Goal: Complete application form: Complete application form

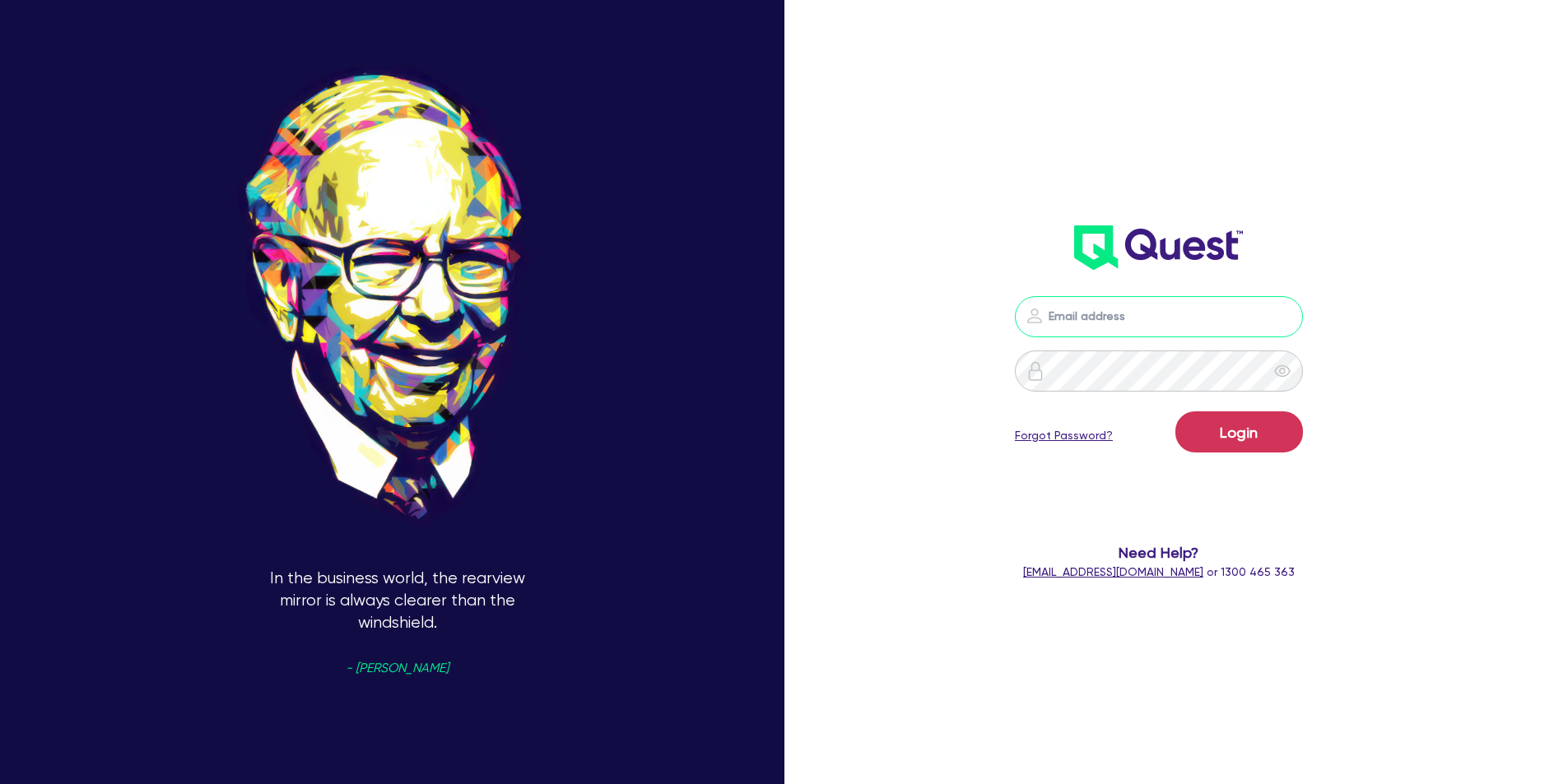
click at [1134, 315] on input "email" at bounding box center [1159, 317] width 288 height 41
type input "[EMAIL_ADDRESS][DOMAIN_NAME]"
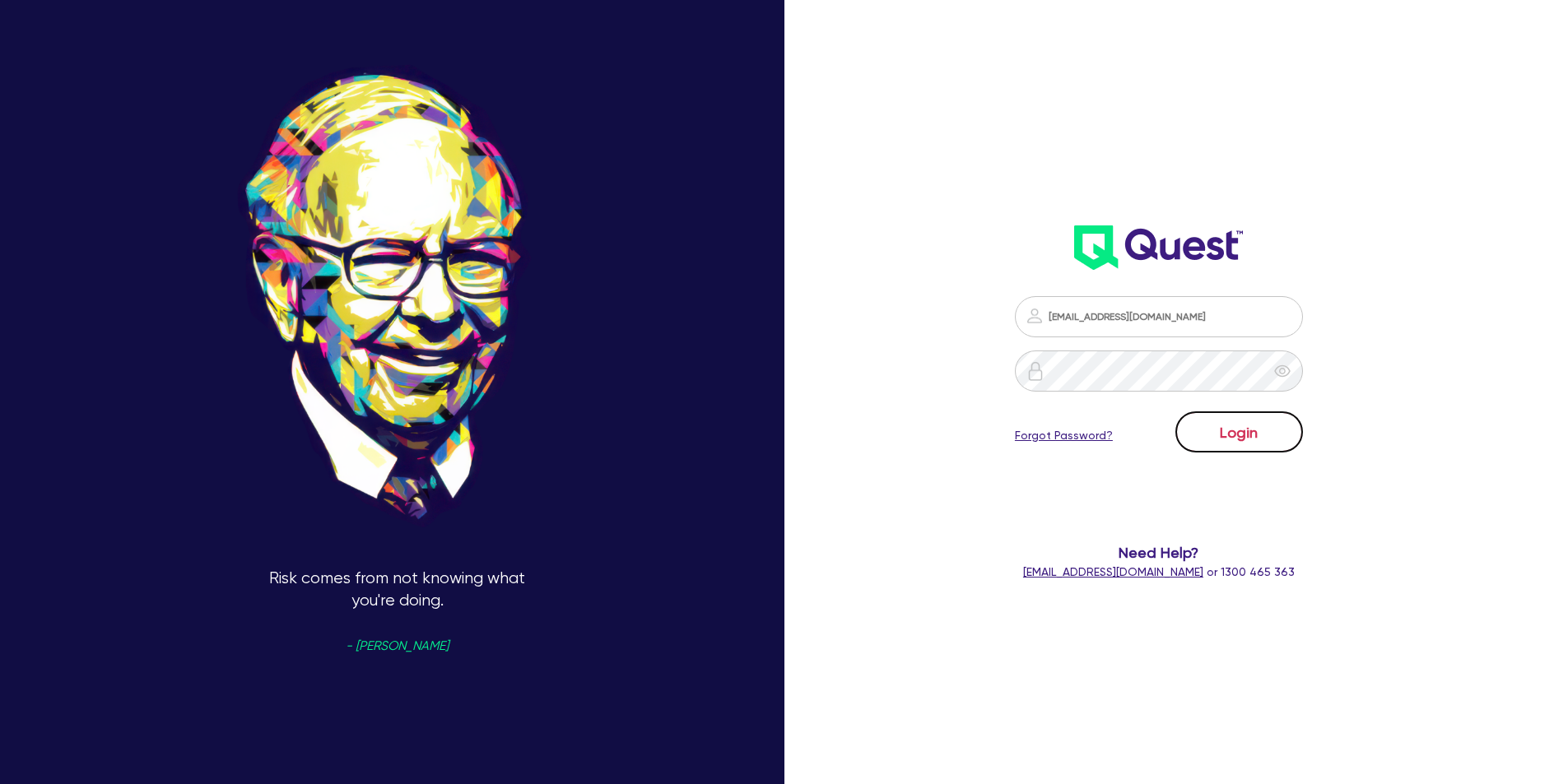
click at [1256, 432] on button "Login" at bounding box center [1240, 432] width 128 height 41
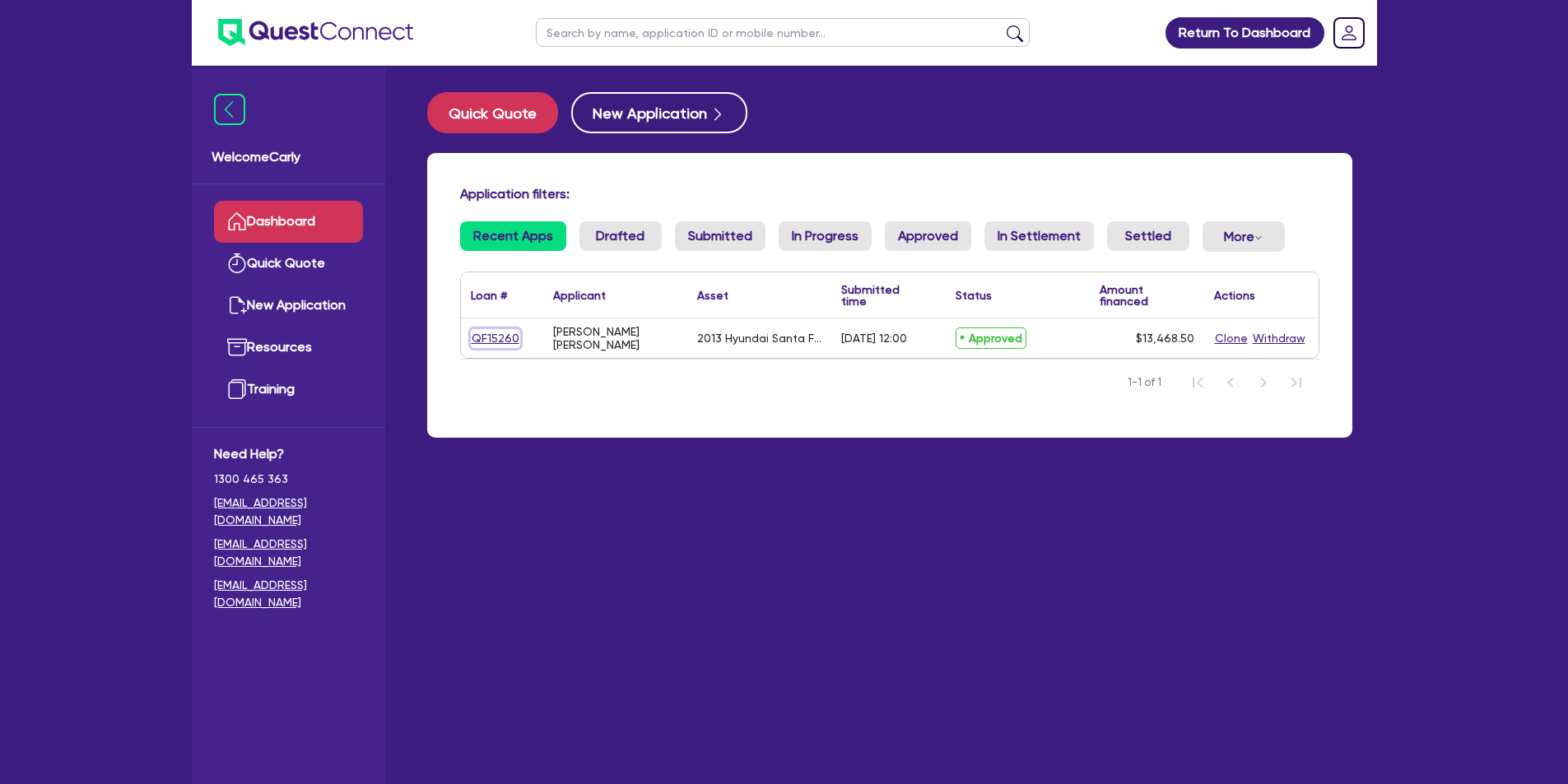
click at [497, 338] on link "QF15260" at bounding box center [496, 339] width 49 height 19
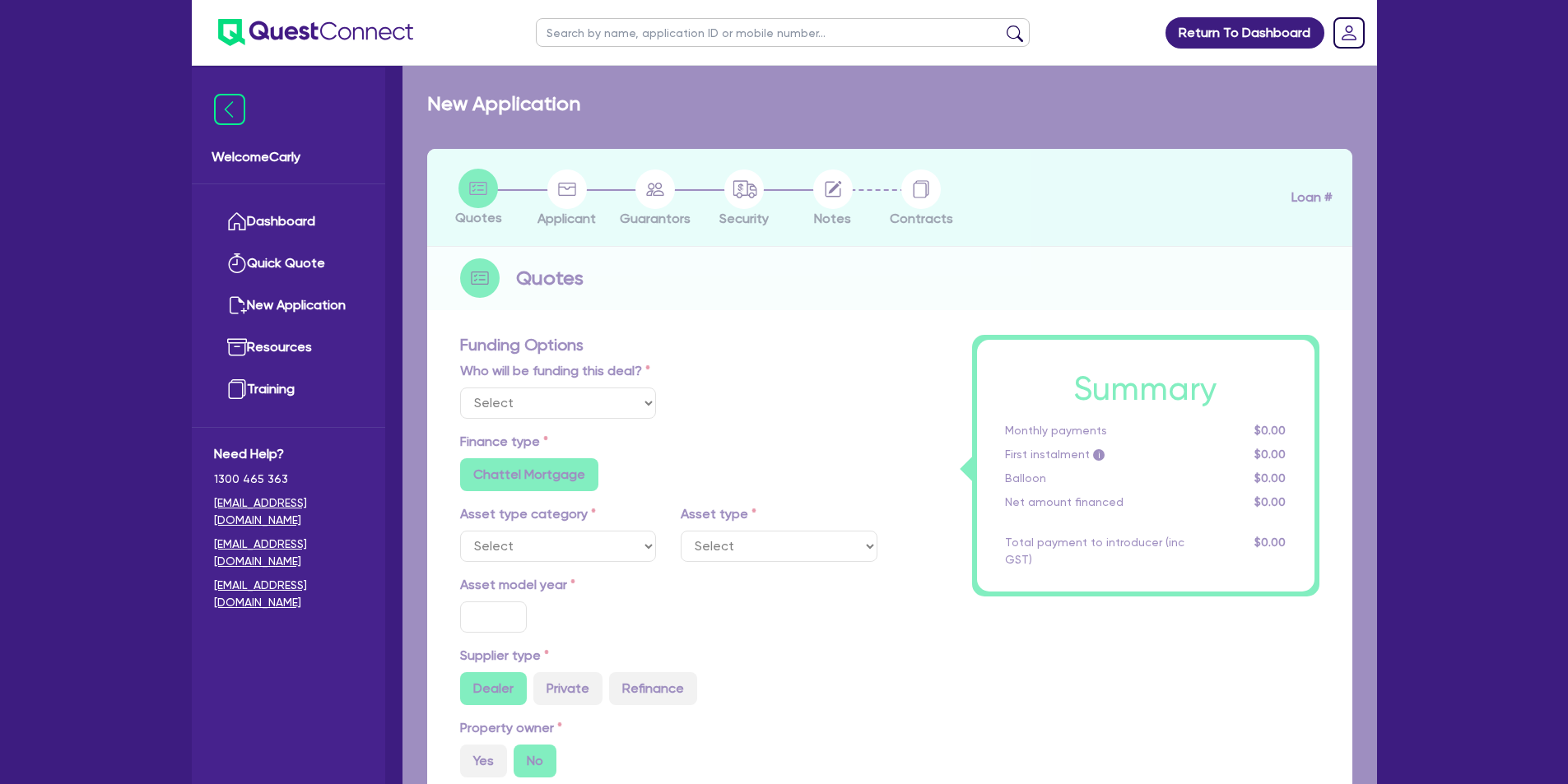
select select "Quest Finance - Own Book"
select select "CARS_AND_LIGHT_TRUCKS"
type input "2013"
type input "14,965"
type input "1,496.5"
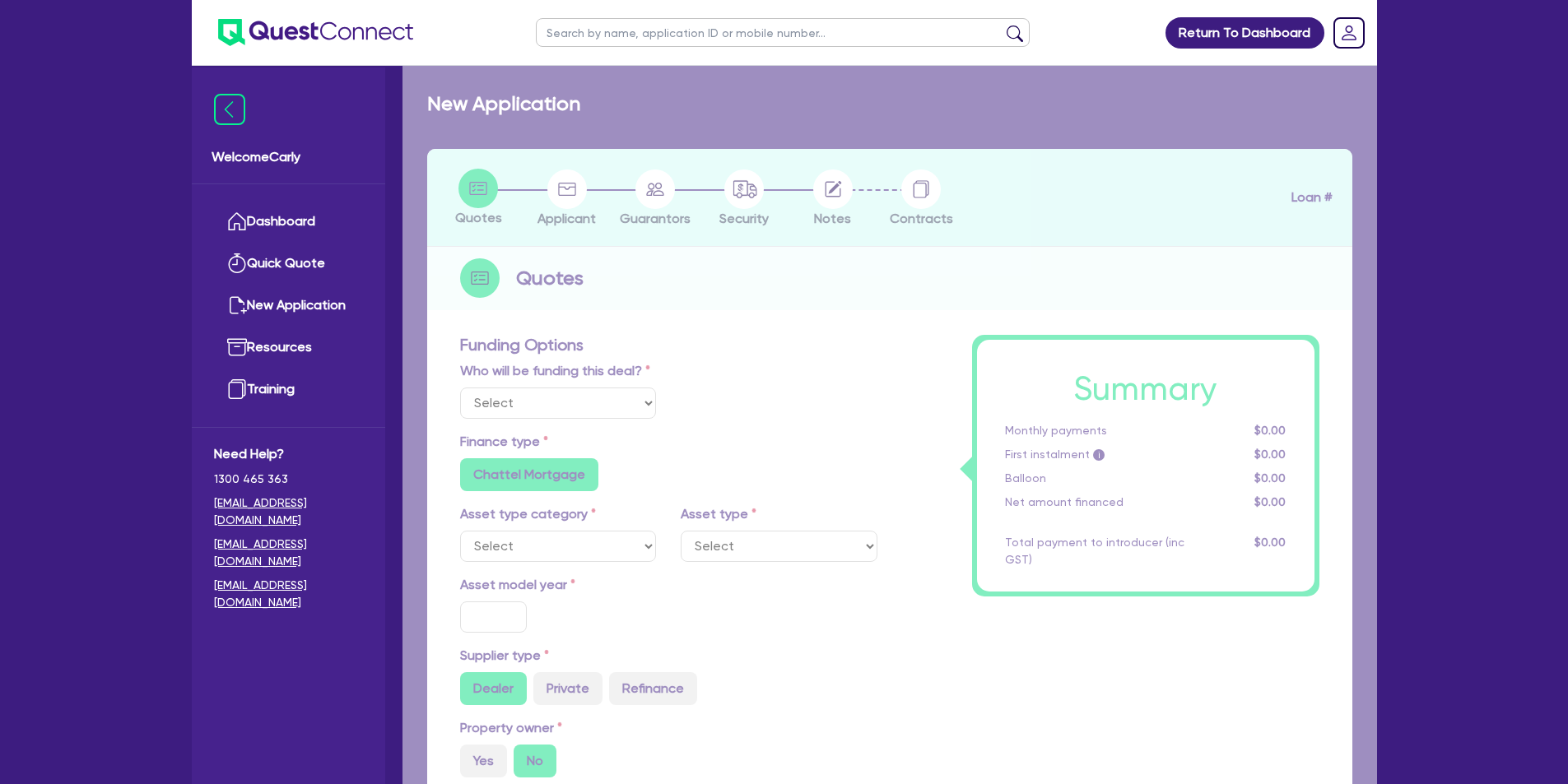
type input "3"
type input "404.06"
type input "17.95"
type input "900"
select select "PASSENGER_VEHICLES"
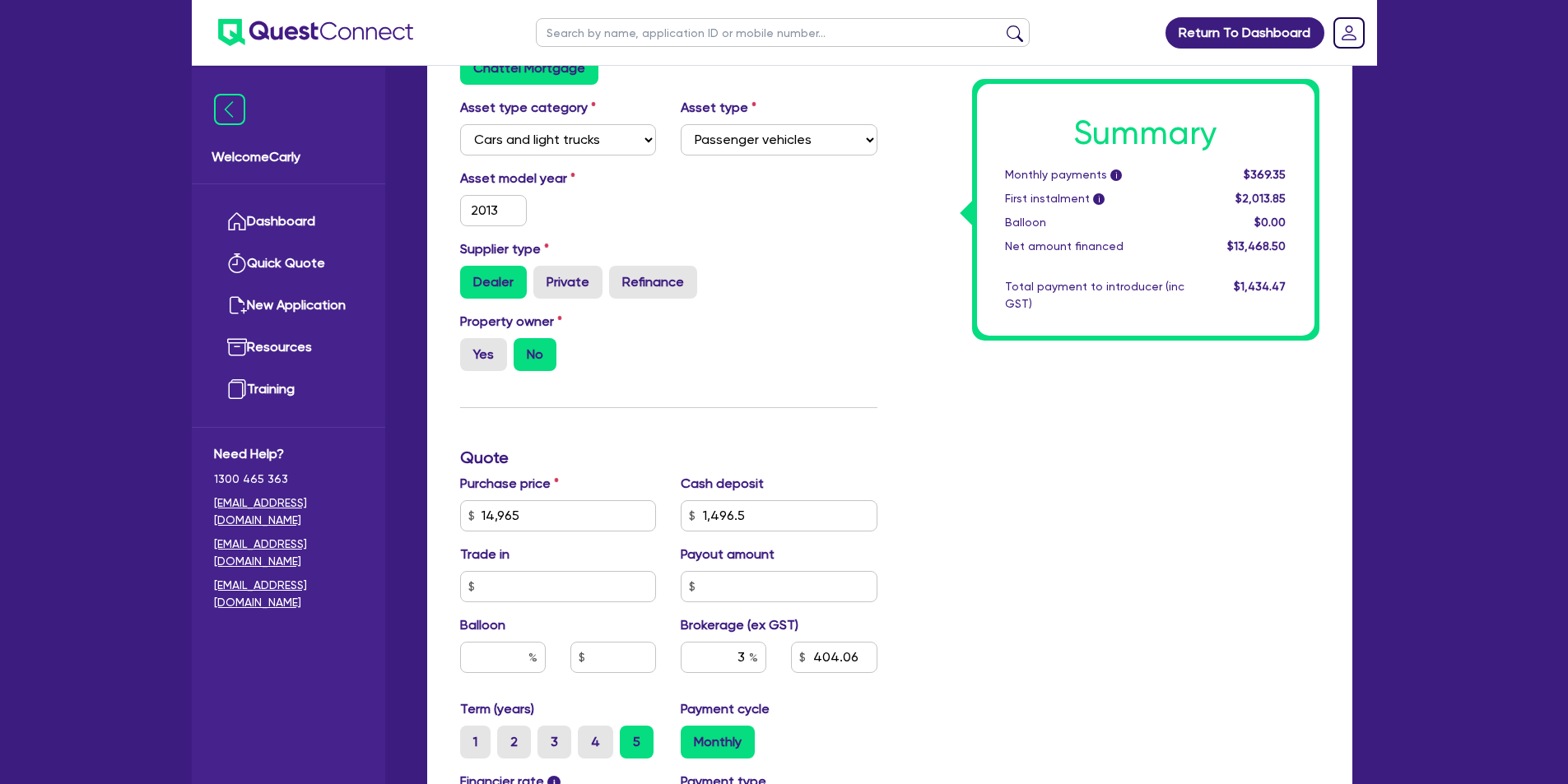
scroll to position [411, 0]
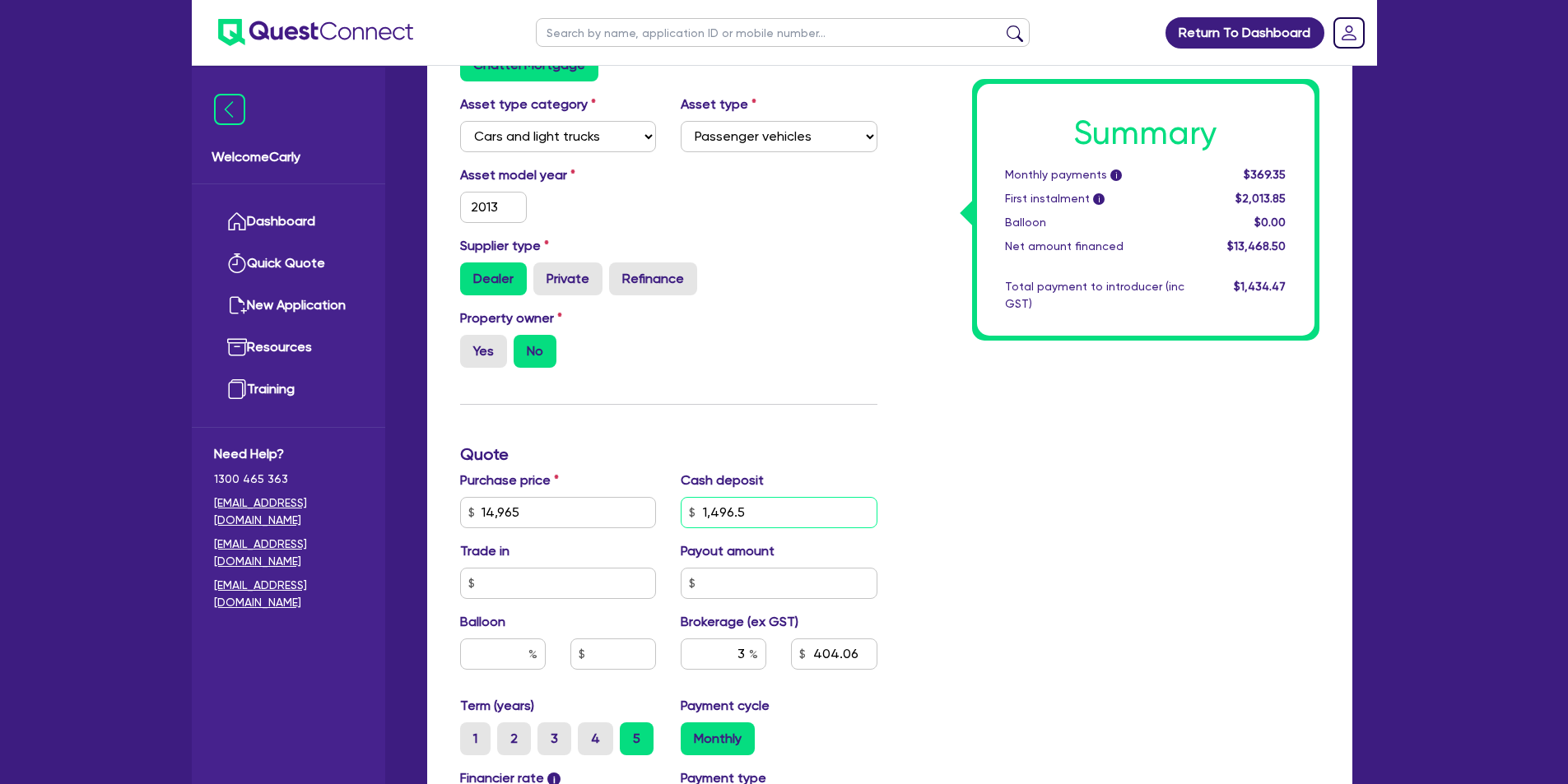
drag, startPoint x: 781, startPoint y: 509, endPoint x: 698, endPoint y: 505, distance: 83.1
click at [698, 505] on input "1,496.5" at bounding box center [779, 513] width 197 height 32
type input "14,965"
type input "9"
type input "14,965"
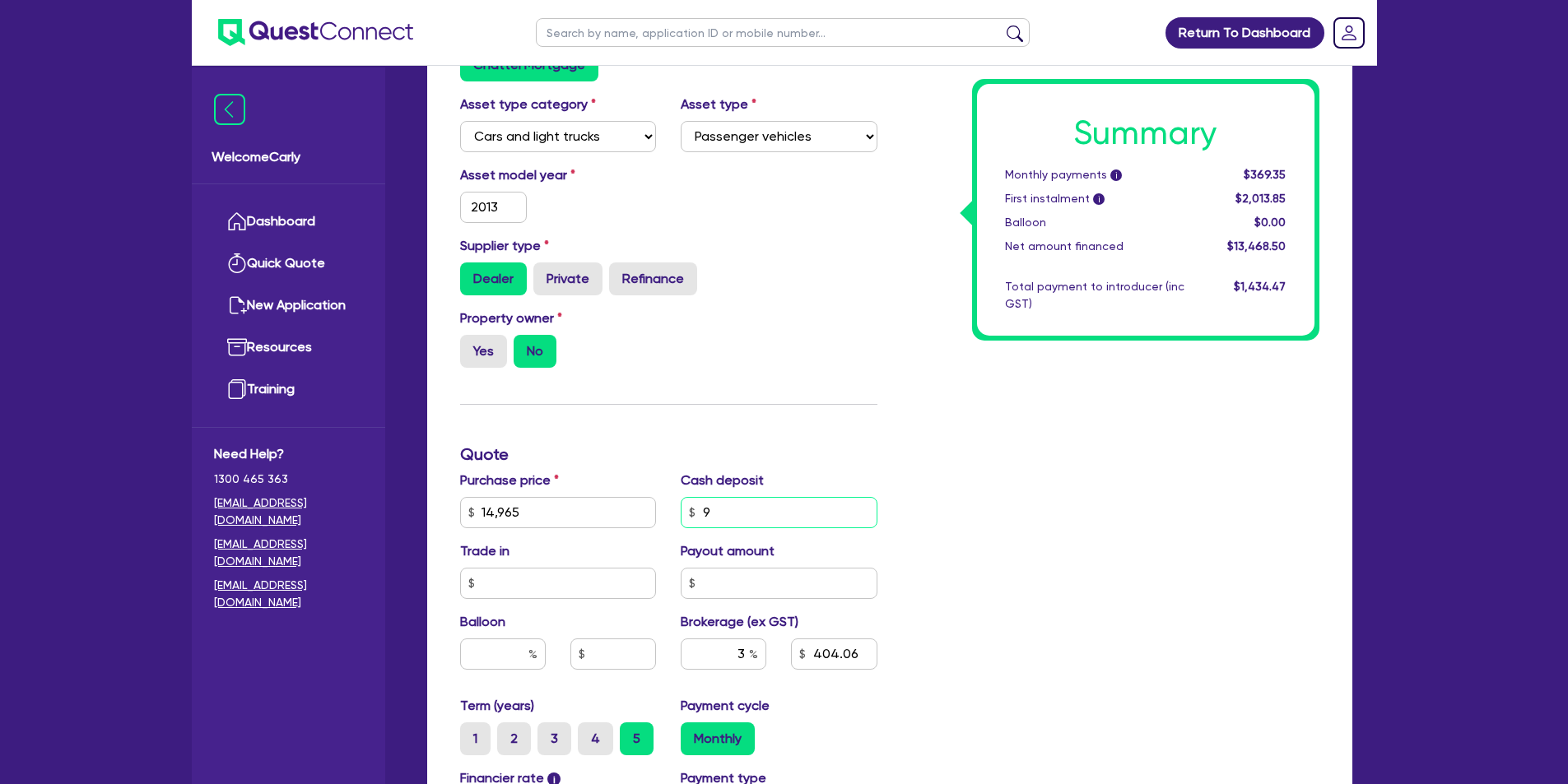
type input "99"
type input "14,965"
type input "996"
type input "14,965"
type input "9,965"
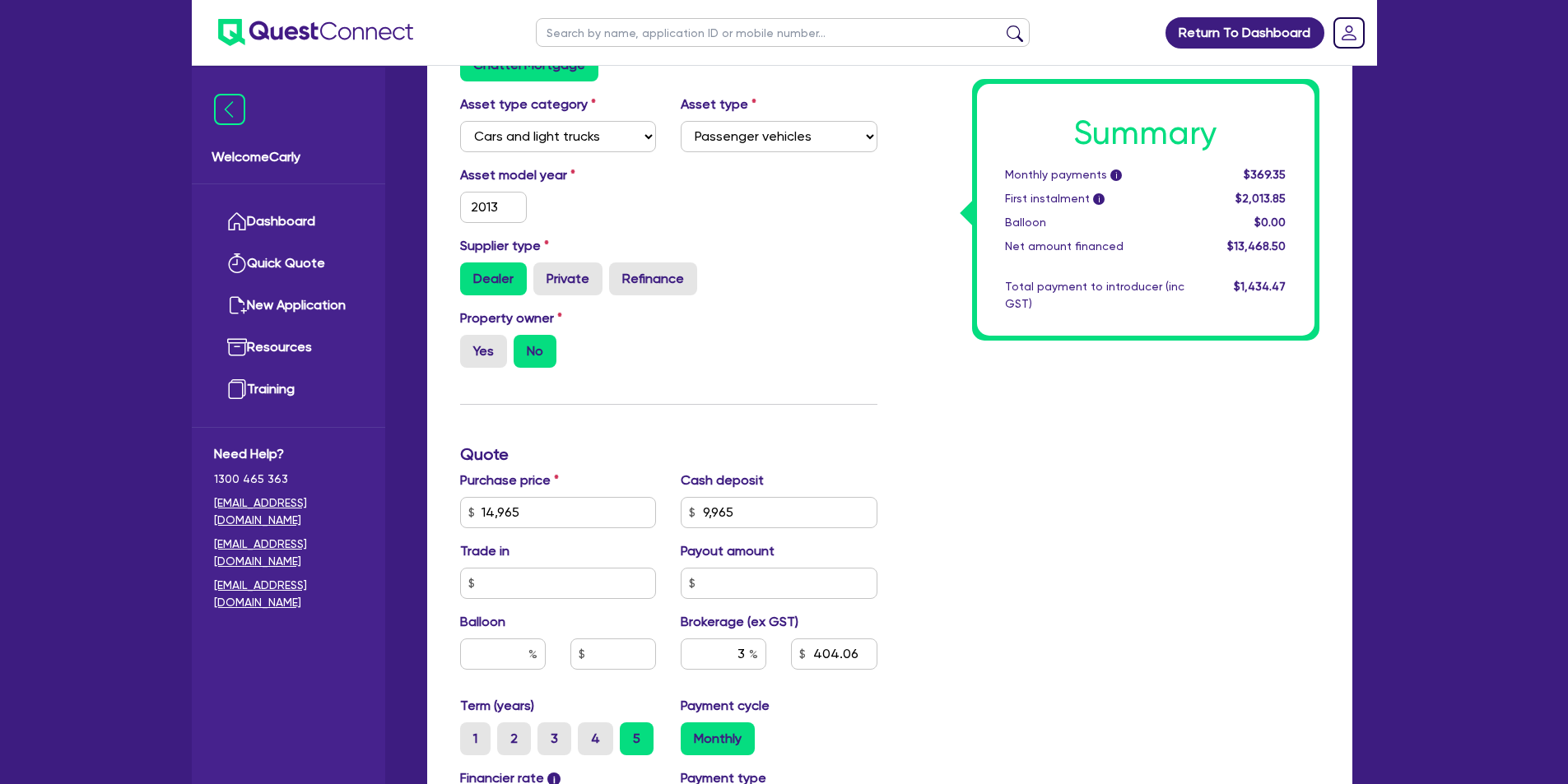
click at [772, 344] on div "Property owner Yes No" at bounding box center [669, 345] width 442 height 73
type input "14,965"
type input "150"
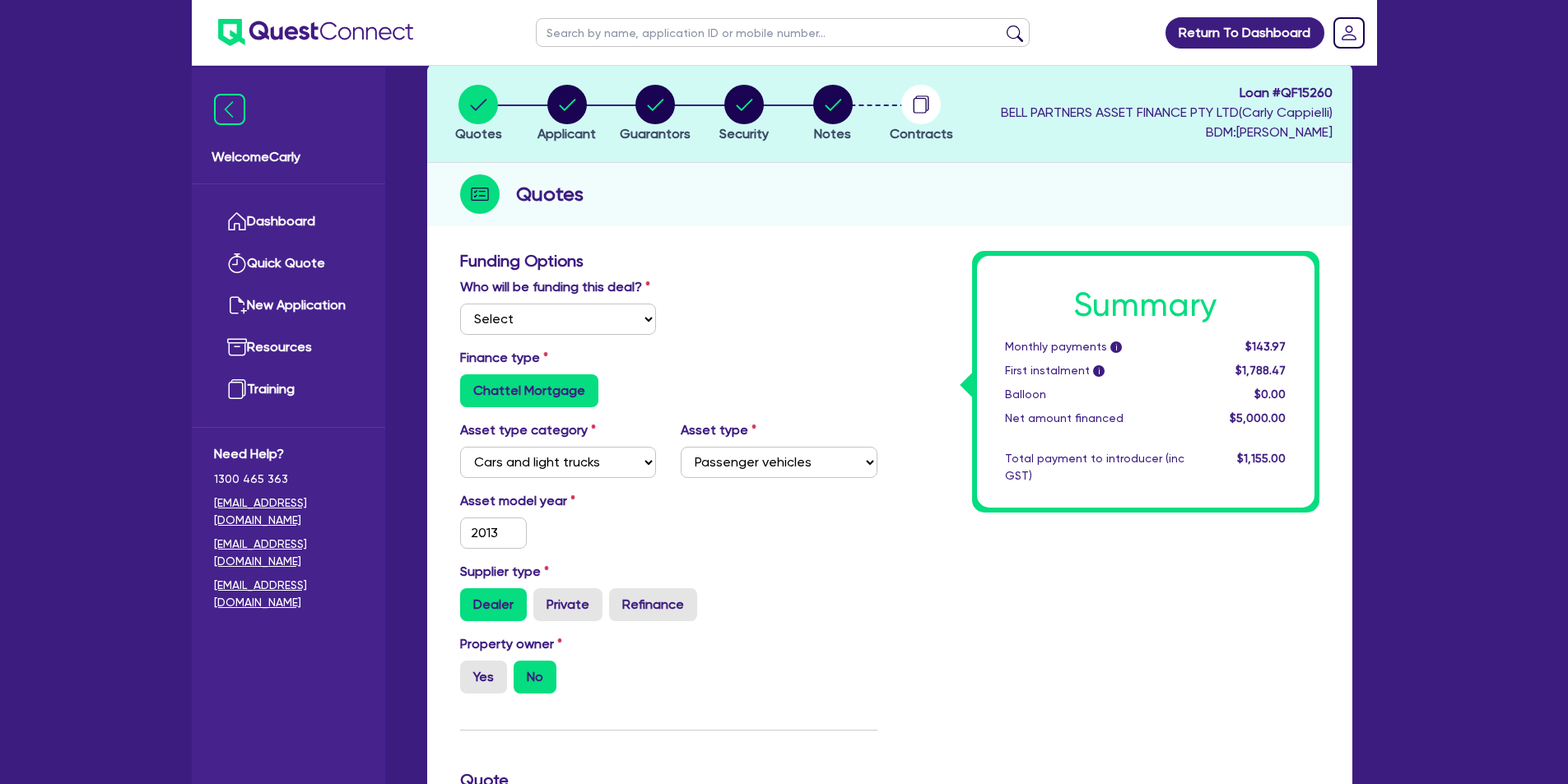
scroll to position [82, 0]
